Goal: Navigation & Orientation: Understand site structure

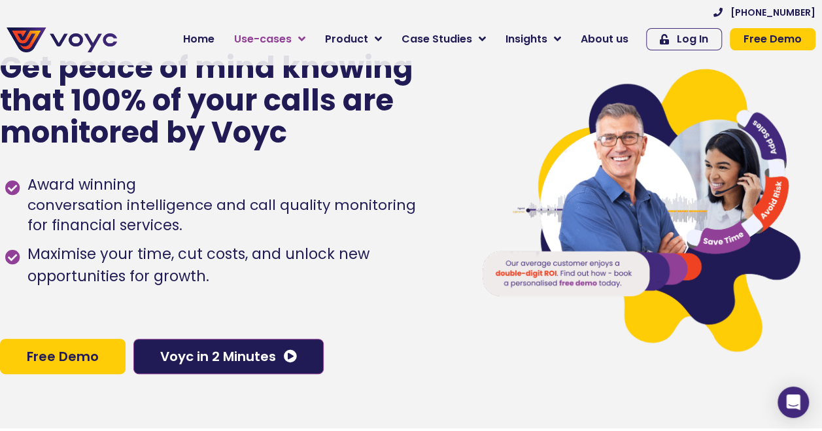
click at [292, 44] on span "Use-cases" at bounding box center [263, 39] width 58 height 16
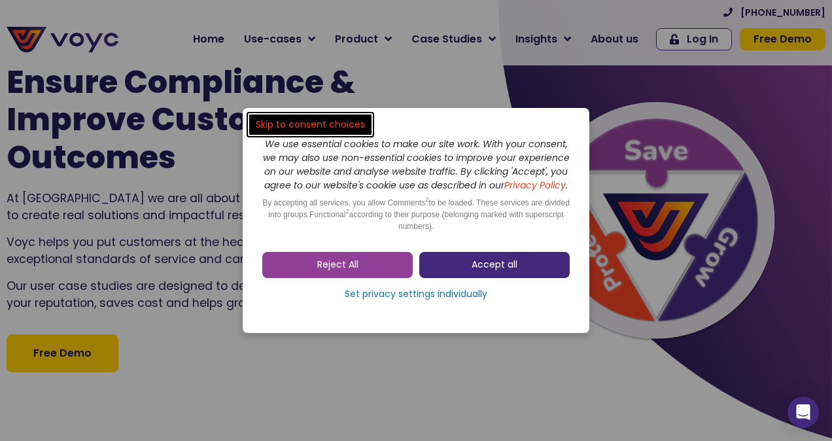
click at [551, 268] on link "Accept all" at bounding box center [494, 265] width 150 height 26
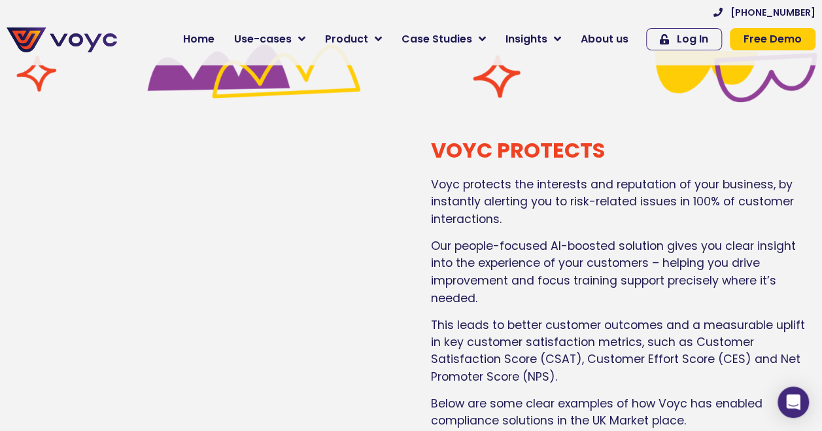
scroll to position [981, 0]
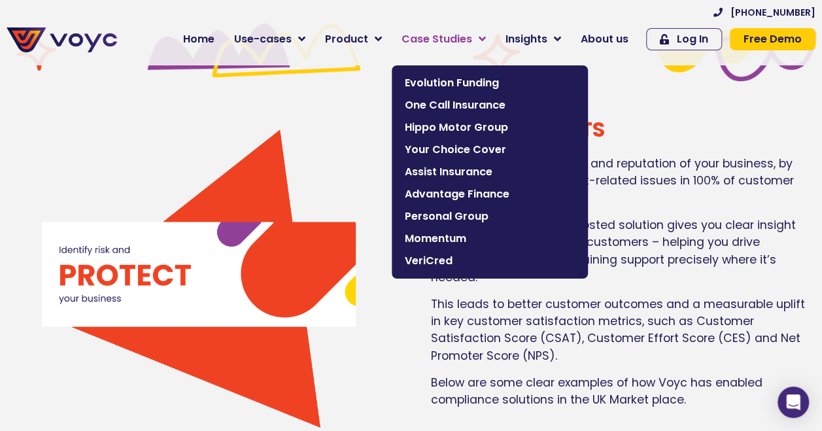
click at [450, 37] on span "Case Studies" at bounding box center [437, 39] width 71 height 16
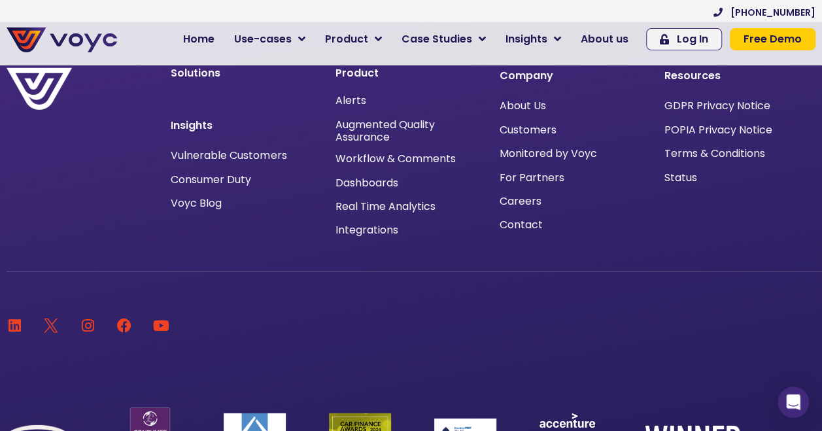
scroll to position [4247, 10]
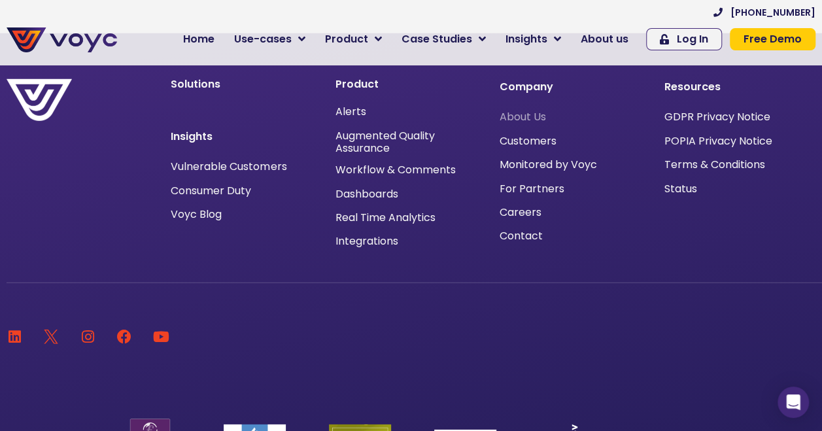
click at [508, 117] on span "About Us" at bounding box center [523, 117] width 46 height 0
